Goal: Task Accomplishment & Management: Manage account settings

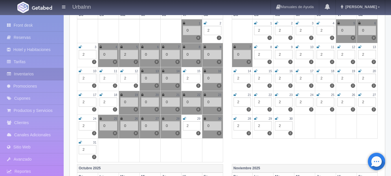
scroll to position [55, 0]
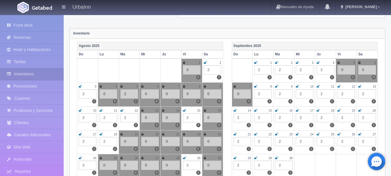
click at [391, 28] on html "UrbaInn Manuales de Ayuda Actualizaciones recientes [GEOGRAPHIC_DATA] Mi Perfil…" at bounding box center [195, 33] width 391 height 176
click at [242, 93] on div "0" at bounding box center [243, 93] width 18 height 9
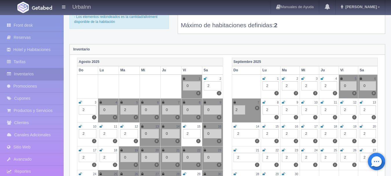
scroll to position [26, 0]
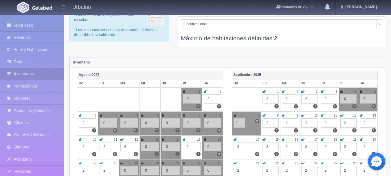
type input "2"
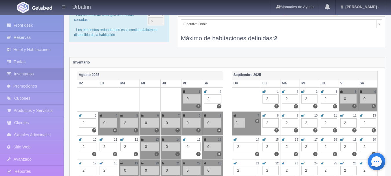
click at [244, 130] on td "7 0 2 2" at bounding box center [246, 123] width 29 height 24
drag, startPoint x: 250, startPoint y: 128, endPoint x: 247, endPoint y: 130, distance: 3.6
click at [247, 130] on td "7 0 2 2" at bounding box center [246, 123] width 29 height 24
click at [234, 115] on icon at bounding box center [235, 115] width 2 height 3
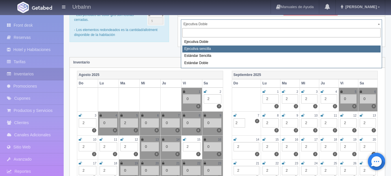
select select "1738"
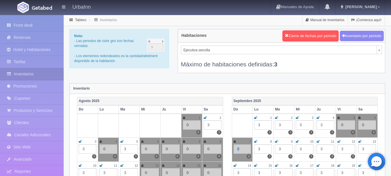
drag, startPoint x: 241, startPoint y: 147, endPoint x: 235, endPoint y: 147, distance: 6.1
click at [235, 147] on div "0" at bounding box center [243, 148] width 18 height 9
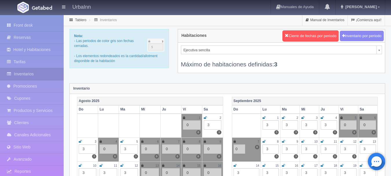
type input "2"
type input "3"
click at [234, 140] on icon at bounding box center [235, 141] width 2 height 3
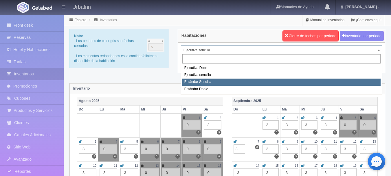
select select "1739"
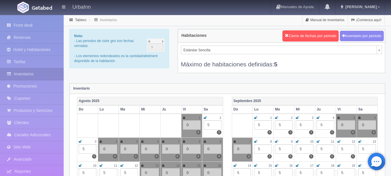
click at [234, 140] on icon at bounding box center [235, 141] width 2 height 3
click at [239, 149] on div "0" at bounding box center [243, 148] width 18 height 9
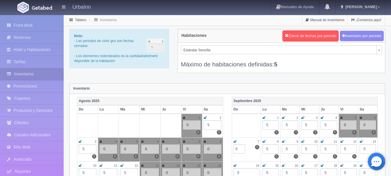
type input "5"
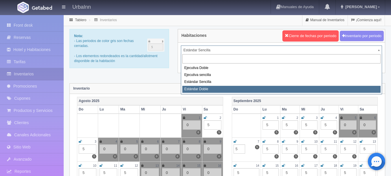
select select "1740"
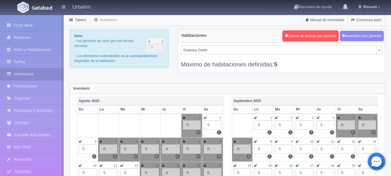
click at [235, 141] on icon at bounding box center [235, 141] width 2 height 3
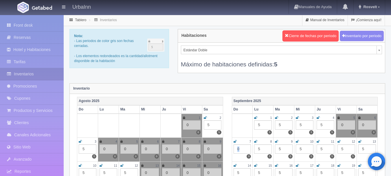
drag, startPoint x: 242, startPoint y: 149, endPoint x: 234, endPoint y: 149, distance: 8.1
click at [234, 149] on div "0" at bounding box center [243, 148] width 18 height 9
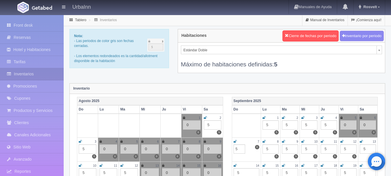
type input "5"
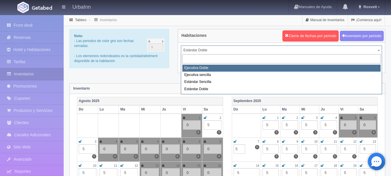
select select "1732"
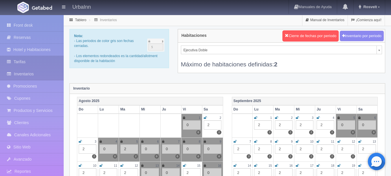
click at [23, 66] on link "Tarifas" at bounding box center [32, 62] width 64 height 12
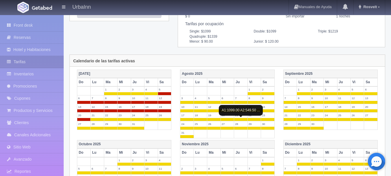
scroll to position [87, 0]
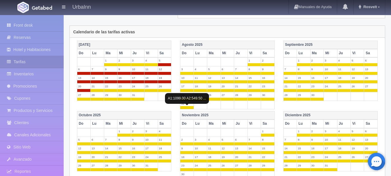
click at [189, 107] on span at bounding box center [186, 107] width 13 height 3
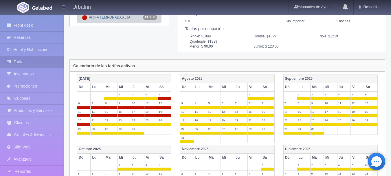
scroll to position [0, 0]
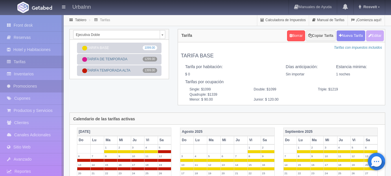
click at [26, 85] on link "Promociones" at bounding box center [32, 86] width 64 height 12
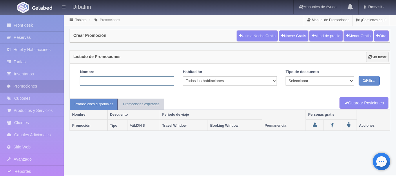
click at [107, 81] on input "text" at bounding box center [127, 80] width 94 height 9
type input "PROMOCION FIN DE MES"
click at [274, 79] on select "Cualquiera Todas las habitaciones Ejecutiva Doble Ejecutiva sencilla Estándar D…" at bounding box center [230, 80] width 94 height 9
click at [349, 80] on select "Seleccionar Noche gratis Última Noche General" at bounding box center [319, 80] width 68 height 9
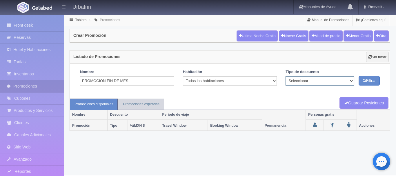
select select "General"
click at [285, 76] on select "Seleccionar Noche gratis Última Noche General" at bounding box center [319, 80] width 68 height 9
click at [383, 37] on button "Otra" at bounding box center [381, 35] width 15 height 11
checkbox input "true"
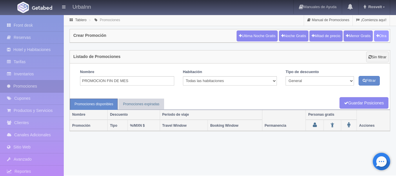
checkbox input "true"
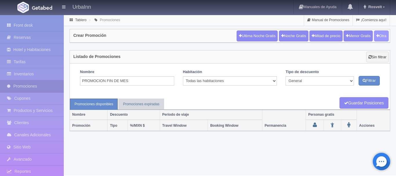
type input "20"
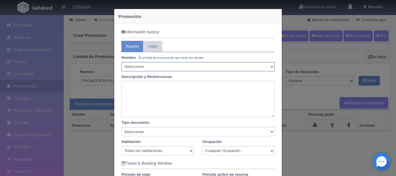
click at [270, 63] on select "Seleccionar 10% de descuento 15% de descuento 15% de descuento y 2 menores grat…" at bounding box center [197, 66] width 153 height 9
click at [270, 67] on select "Seleccionar 10% de descuento 15% de descuento 15% de descuento y 2 menores grat…" at bounding box center [197, 66] width 153 height 9
select select "15% de descuento y 2 menores gratis"
click at [121, 62] on select "Seleccionar 10% de descuento 15% de descuento 15% de descuento y 2 menores grat…" at bounding box center [197, 66] width 153 height 9
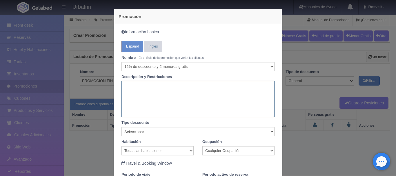
click at [170, 92] on textarea at bounding box center [197, 99] width 153 height 36
type textarea "H"
type textarea "2"
click at [136, 85] on textarea "2 ADULYOS Y 2 MENORES GRATIS APLICA EN HAB CON 2 CAMAS" at bounding box center [197, 99] width 153 height 36
type textarea "2 ADULTOS Y 2 MENORES GRATIS APLICA EN HAB CON 2 CAMAS"
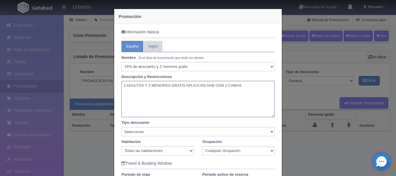
click at [250, 85] on textarea "2 ADULTOS Y 2 MENORES GRATIS APLICA EN HAB CON 2 CAMAS" at bounding box center [197, 99] width 153 height 36
click at [143, 85] on textarea "2 ADULTOS Y 2 MENORES GRATIS APLICA EN HAB CON 2 CAMAS" at bounding box center [197, 99] width 153 height 36
drag, startPoint x: 145, startPoint y: 85, endPoint x: 101, endPoint y: 88, distance: 43.8
click at [101, 88] on div "Promoción Información basica Español Inglés Nombre Es el título de la promoción…" at bounding box center [198, 88] width 396 height 176
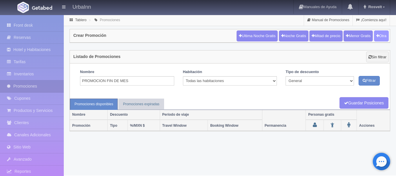
click at [376, 37] on icon "button" at bounding box center [377, 36] width 3 height 4
select select
type input "20"
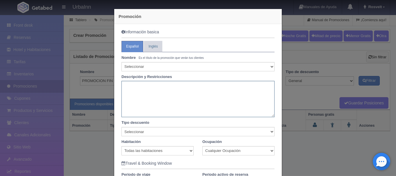
click at [139, 93] on textarea at bounding box center [197, 99] width 153 height 36
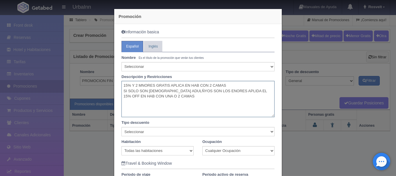
click at [141, 83] on textarea "15% Y 2 MNORES GRATIS APLICA EN HAB CON 2 CAMAS SI SOLO SON 2 ADULÑYOS SON LOS …" at bounding box center [197, 99] width 153 height 36
click at [162, 89] on textarea "15% Y 2 MENORES GRATIS APLICA EN HAB CON 2 CAMAS SI SOLO SON 2 ADULÑYOS SON LOS…" at bounding box center [197, 99] width 153 height 36
drag, startPoint x: 165, startPoint y: 90, endPoint x: 168, endPoint y: 114, distance: 24.2
click at [165, 92] on textarea "15% Y 2 MENORES GRATIS APLICA EN HAB CON 2 CAMAS SI SOLO SON 2 ADULÑYOS SON LOS…" at bounding box center [197, 99] width 153 height 36
click at [175, 90] on textarea "15% Y 2 MENORES GRATIS APLICA EN HAB CON 2 CAMAS SI SOLO SON 2 ADULTOS SON LOS …" at bounding box center [197, 99] width 153 height 36
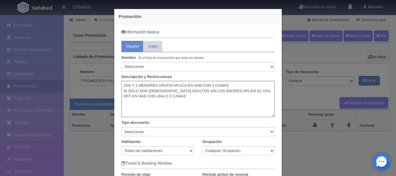
click at [185, 91] on textarea "15% Y 2 MENORES GRATIS APLICA EN HAB CON 2 CAMAS SI SOLO SON 2 ADULTOS SIN LOS …" at bounding box center [197, 99] width 153 height 36
click at [215, 91] on textarea "15% Y 2 MENORES GRATIS APLICA EN HAB CON 2 CAMAS SI SOLO SON 2 ADULTOS SIN LOS …" at bounding box center [197, 99] width 153 height 36
type textarea "15% Y 2 MENORES GRATIS APLICA EN HAB CON 2 CAMAS SI SOLO SON 2 ADULTOS SIN LOS …"
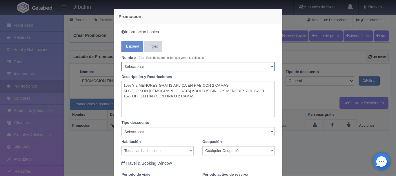
drag, startPoint x: 271, startPoint y: 66, endPoint x: 266, endPoint y: 66, distance: 4.6
click at [271, 66] on select "Seleccionar 10% de descuento 15% de descuento 15% de descuento y 2 menores grat…" at bounding box center [197, 66] width 153 height 9
drag, startPoint x: 193, startPoint y: 24, endPoint x: 193, endPoint y: 45, distance: 21.1
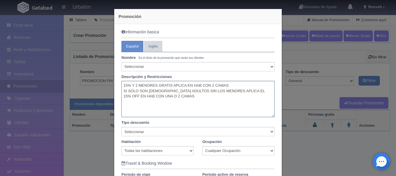
drag, startPoint x: 164, startPoint y: 97, endPoint x: 106, endPoint y: 67, distance: 64.9
click at [106, 67] on div "Promoción Información basica Español Inglés Nombre Es el título de la promoción…" at bounding box center [198, 88] width 396 height 176
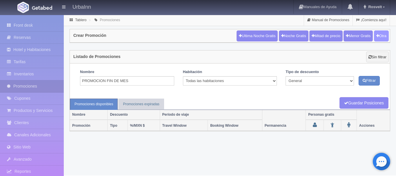
click at [377, 36] on icon "button" at bounding box center [377, 36] width 3 height 4
type input "20"
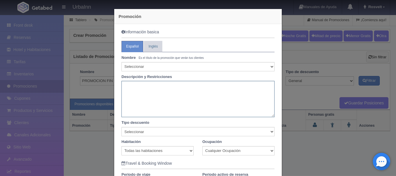
click at [156, 95] on textarea at bounding box center [197, 99] width 153 height 36
click at [140, 91] on textarea at bounding box center [197, 99] width 153 height 36
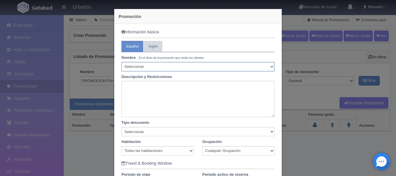
click at [269, 65] on select "Seleccionar 10% de descuento 15% de descuento 15% de descuento y 2 menores grat…" at bounding box center [197, 66] width 153 height 9
select select "15% de descuento y 2 menores gratis"
click at [121, 62] on select "Seleccionar 10% de descuento 15% de descuento 15% de descuento y 2 menores grat…" at bounding box center [197, 66] width 153 height 9
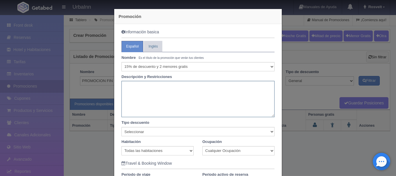
click at [161, 98] on textarea at bounding box center [197, 99] width 153 height 36
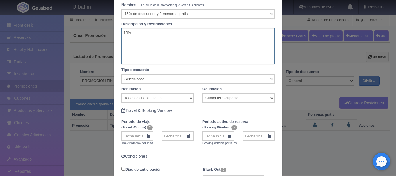
scroll to position [58, 0]
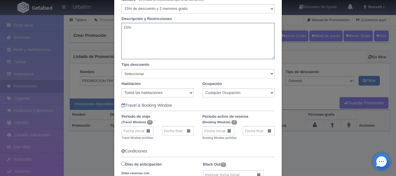
type textarea "15%"
click at [270, 72] on select "Seleccionar Noche gratis Última Noche General" at bounding box center [197, 73] width 153 height 9
select select "General"
click at [121, 69] on select "Seleccionar Noche gratis Última Noche General" at bounding box center [197, 73] width 153 height 9
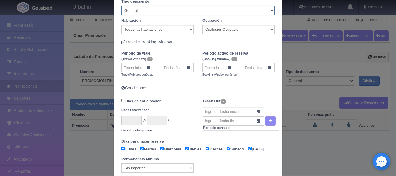
scroll to position [116, 0]
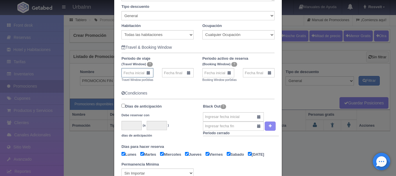
click at [148, 73] on input "text" at bounding box center [137, 72] width 32 height 9
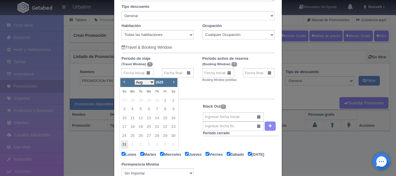
click at [122, 144] on link "31" at bounding box center [124, 144] width 8 height 8
type input "31-08-2025"
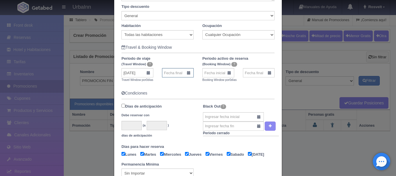
click at [189, 75] on input "text" at bounding box center [178, 72] width 32 height 9
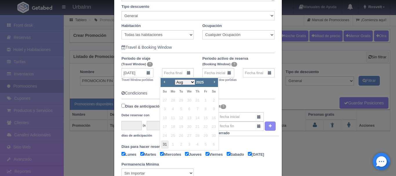
click at [165, 143] on link "31" at bounding box center [165, 144] width 8 height 8
type input "31-08-2025"
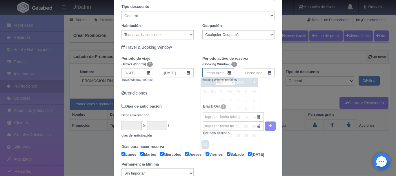
click at [223, 72] on input "text" at bounding box center [218, 72] width 32 height 9
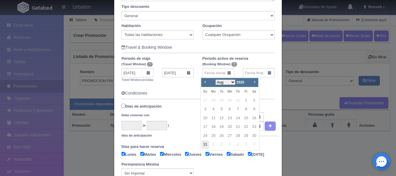
click at [206, 145] on link "31" at bounding box center [205, 144] width 8 height 8
type input "31-08-2025"
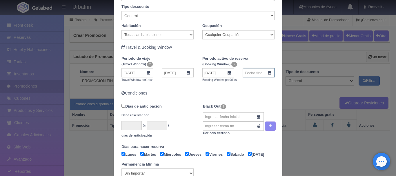
click at [267, 74] on input "text" at bounding box center [259, 72] width 32 height 9
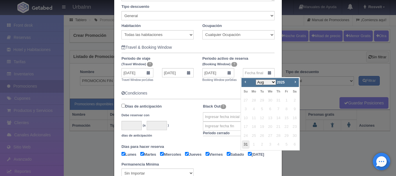
click at [245, 145] on link "31" at bounding box center [246, 144] width 8 height 8
type input "31-08-2025"
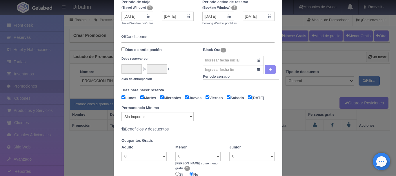
scroll to position [174, 0]
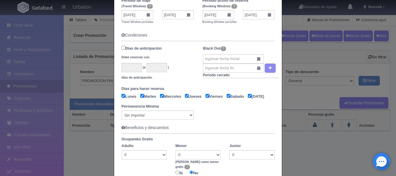
click at [191, 120] on div "Permanencia Mínima Sin Importar 1 2 3 4 5 6 7 8 9 10 11 12 13 14 15 16 17 18 19…" at bounding box center [157, 112] width 81 height 16
click at [189, 120] on select "Sin Importar 1 2 3 4 5 6 7 8 9 10 11 12 13 14 15 16 17 18 19 20 21 22 23 24 25 …" at bounding box center [157, 114] width 72 height 9
select select "1"
click at [121, 118] on select "Sin Importar 1 2 3 4 5 6 7 8 9 10 11 12 13 14 15 16 17 18 19 20 21 22 23 24 25 …" at bounding box center [157, 114] width 72 height 9
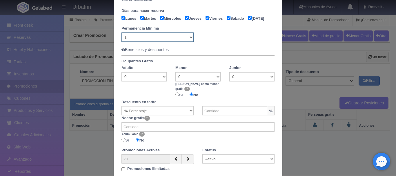
scroll to position [261, 0]
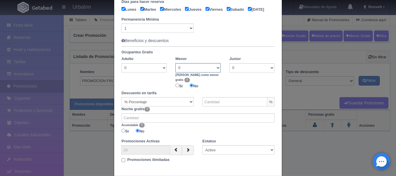
click at [216, 72] on select "0 1 2 3" at bounding box center [197, 67] width 45 height 9
select select "2"
click at [175, 71] on select "0 1 2 3" at bounding box center [197, 67] width 45 height 9
click at [175, 87] on input "Si" at bounding box center [177, 85] width 4 height 4
radio input "true"
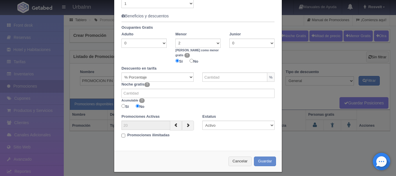
scroll to position [290, 0]
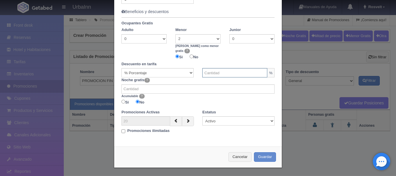
click at [230, 76] on input "text" at bounding box center [234, 72] width 65 height 9
type input "15"
click at [267, 159] on button "Guardar" at bounding box center [265, 157] width 22 height 10
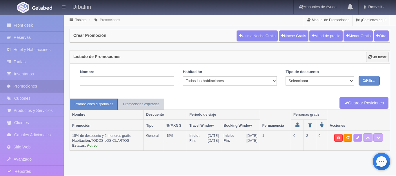
click at [359, 138] on icon at bounding box center [357, 137] width 3 height 3
type textarea "15%"
select select "General"
type input "[DATE]"
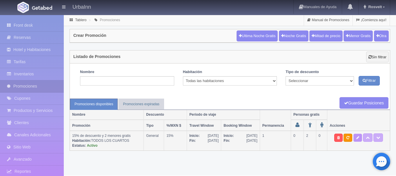
type input "[DATE]"
checkbox input "true"
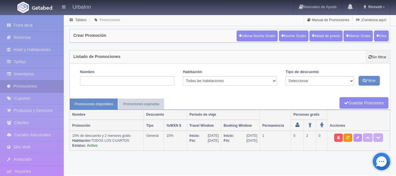
checkbox input "true"
select select "1"
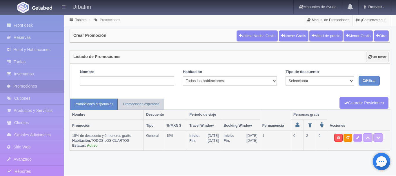
select select "2"
radio input "true"
type input "15"
type input "0"
radio input "false"
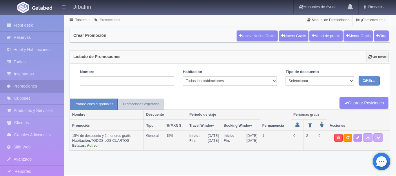
radio input "true"
type input "20"
select select "15% de descuento y 2 menores gratis"
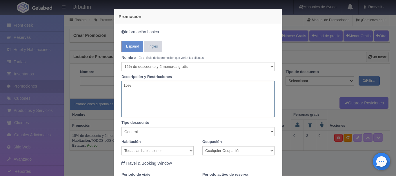
click at [139, 89] on textarea "15%" at bounding box center [197, 99] width 153 height 36
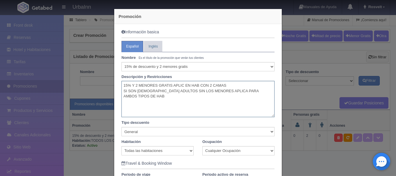
drag, startPoint x: 259, startPoint y: 91, endPoint x: 217, endPoint y: 95, distance: 41.6
click at [217, 95] on textarea "15% Y 2 MENORES GRATIS APLIC EN HAB CON 2 CAMAS SI SON 2 ADULTOS SIN LOS MENORE…" at bounding box center [197, 99] width 153 height 36
click at [207, 90] on textarea "15% Y 2 MENORES GRATIS APLIC EN HAB CON 2 CAMAS SI SON 2 ADULTOS SIN LOS MENORE…" at bounding box center [197, 99] width 153 height 36
drag, startPoint x: 234, startPoint y: 91, endPoint x: 223, endPoint y: 92, distance: 10.4
click at [223, 92] on textarea "15% Y 2 MENORES GRATIS APLIC EN HAB CON 2 CAMAS SI SON 2 ADULTOS SIN LOS MENORE…" at bounding box center [197, 99] width 153 height 36
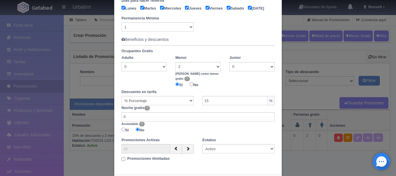
scroll to position [293, 0]
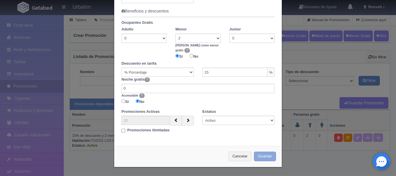
type textarea "15% Y 2 MENORES GRATIS APLIC EN HAB CON 2 CAMAS SI SON 2 ADULTOS SIN LOS MENORE…"
click at [264, 156] on button "Guardar" at bounding box center [265, 156] width 22 height 10
